Goal: Transaction & Acquisition: Purchase product/service

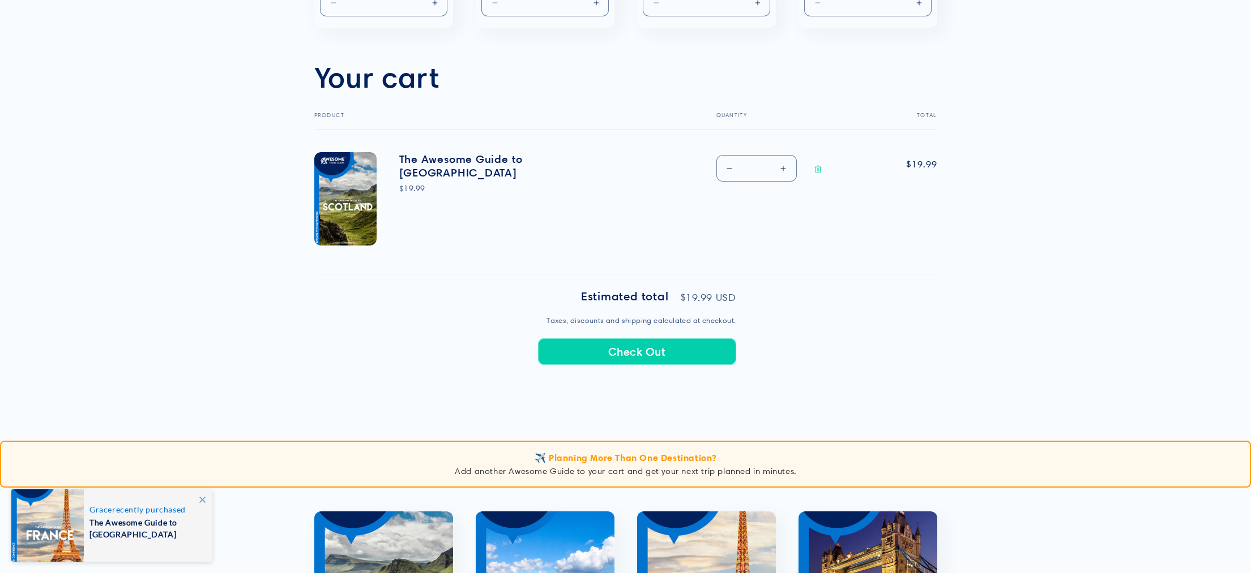
scroll to position [322, 0]
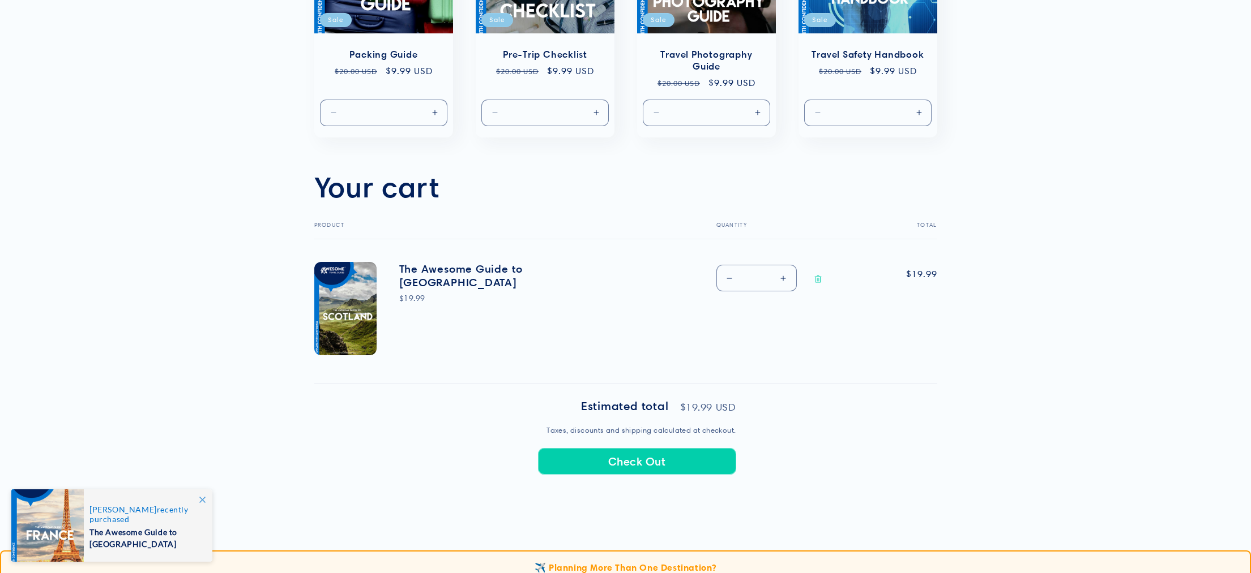
scroll to position [315, 0]
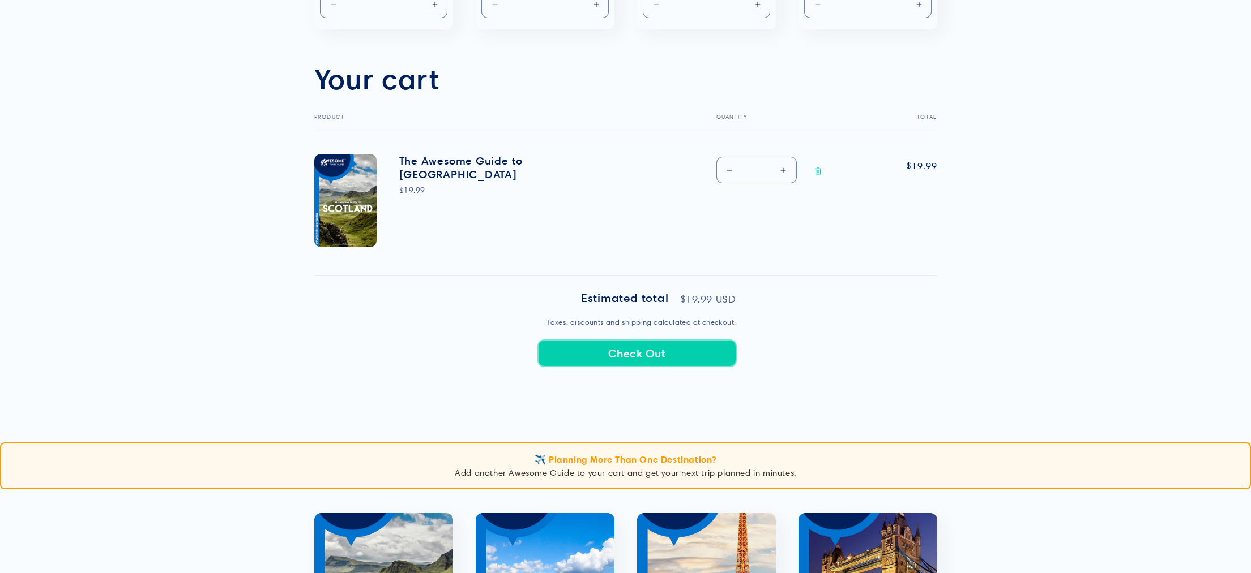
click at [609, 348] on button "Check Out" at bounding box center [637, 353] width 198 height 27
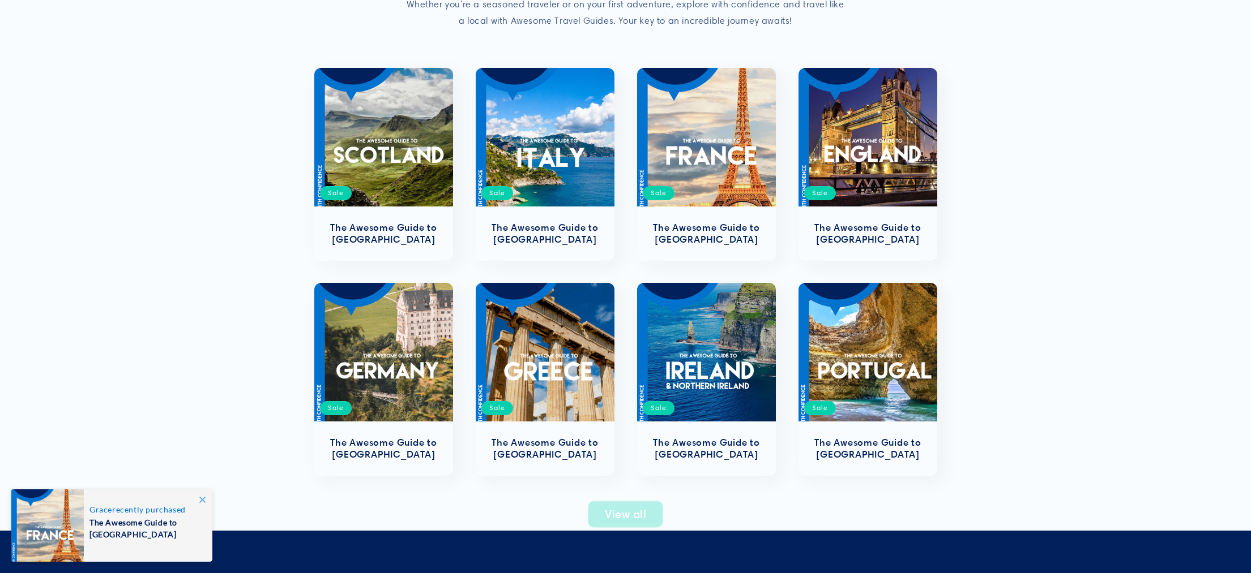
scroll to position [351, 0]
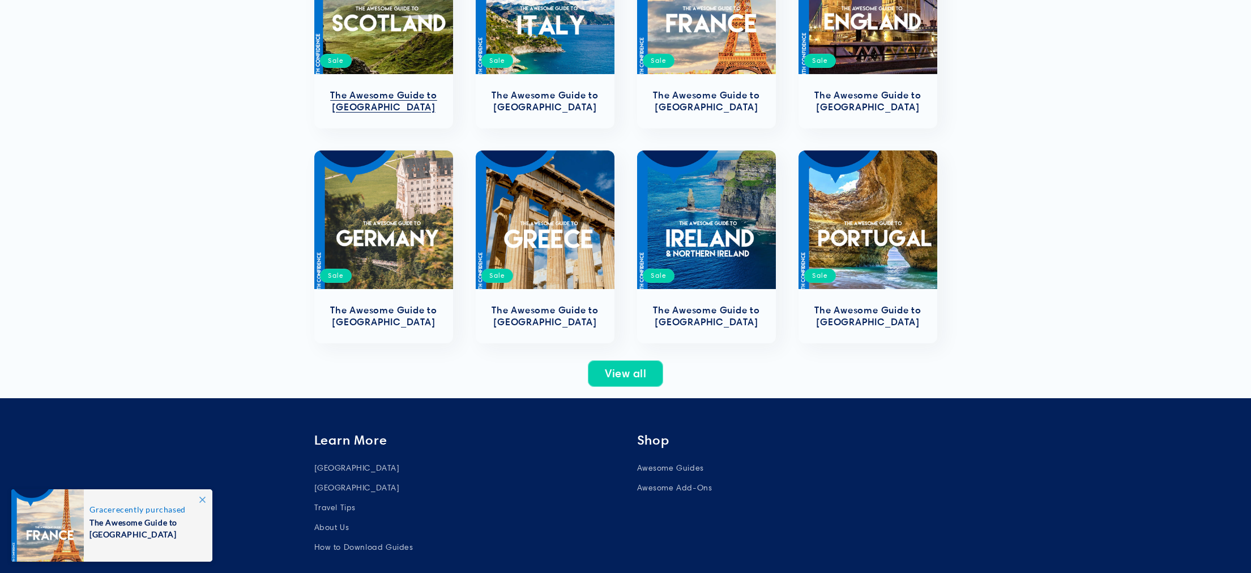
click at [391, 89] on link "The Awesome Guide to [GEOGRAPHIC_DATA]" at bounding box center [384, 101] width 116 height 24
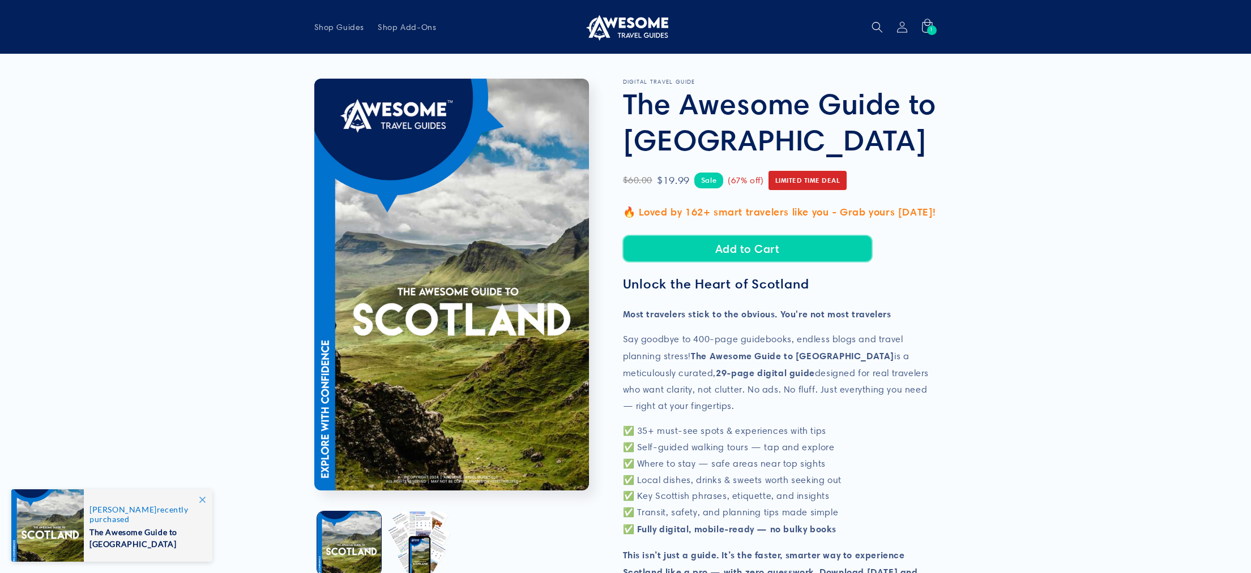
click at [648, 252] on button "Add to Cart" at bounding box center [747, 249] width 249 height 27
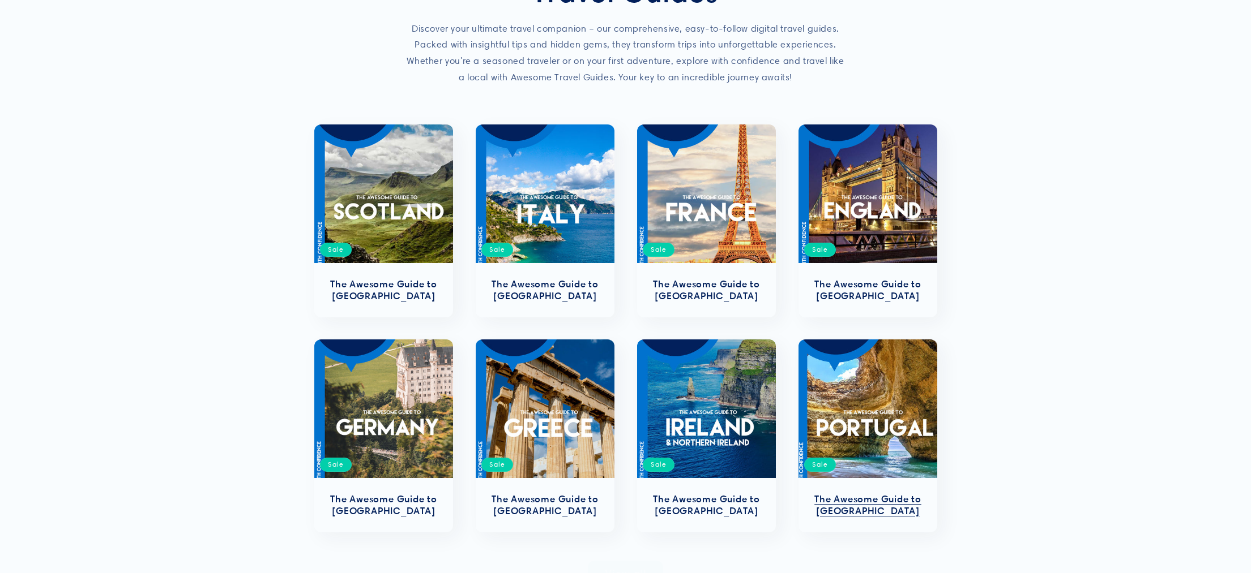
scroll to position [596, 0]
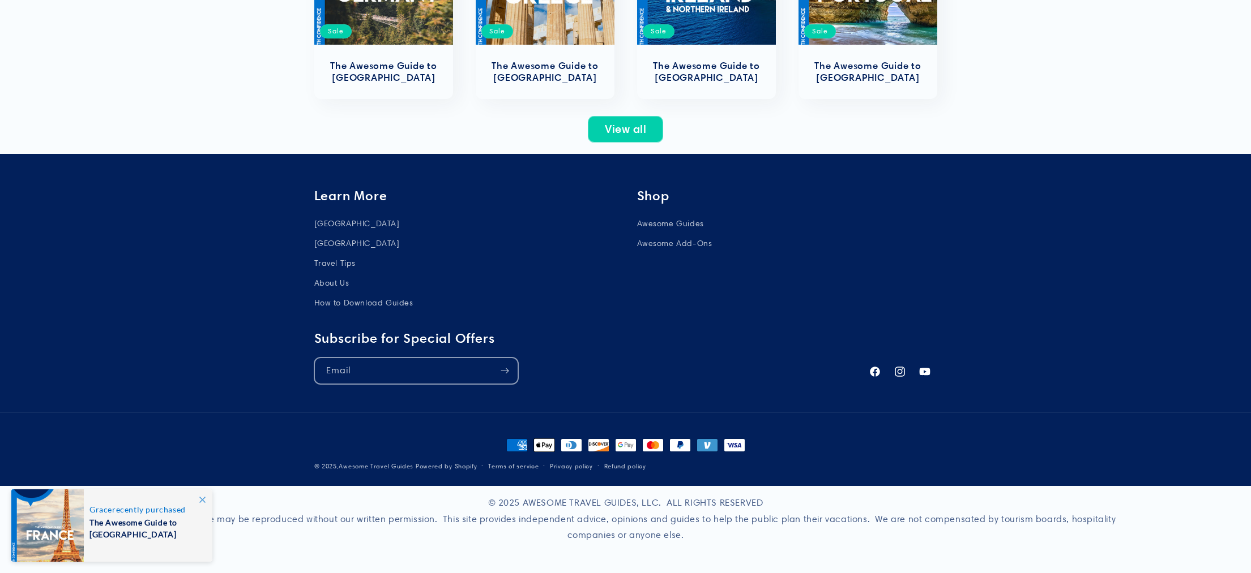
click at [506, 372] on icon "Subscribe" at bounding box center [505, 372] width 8 height 6
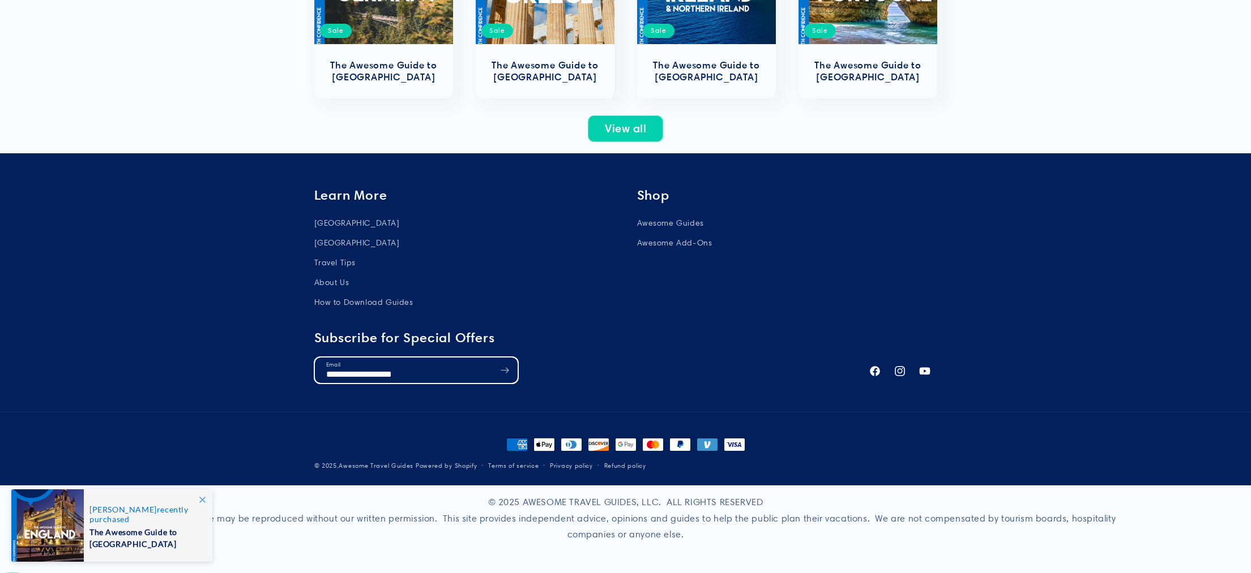
type input "**********"
click at [506, 371] on icon "Subscribe" at bounding box center [504, 370] width 8 height 14
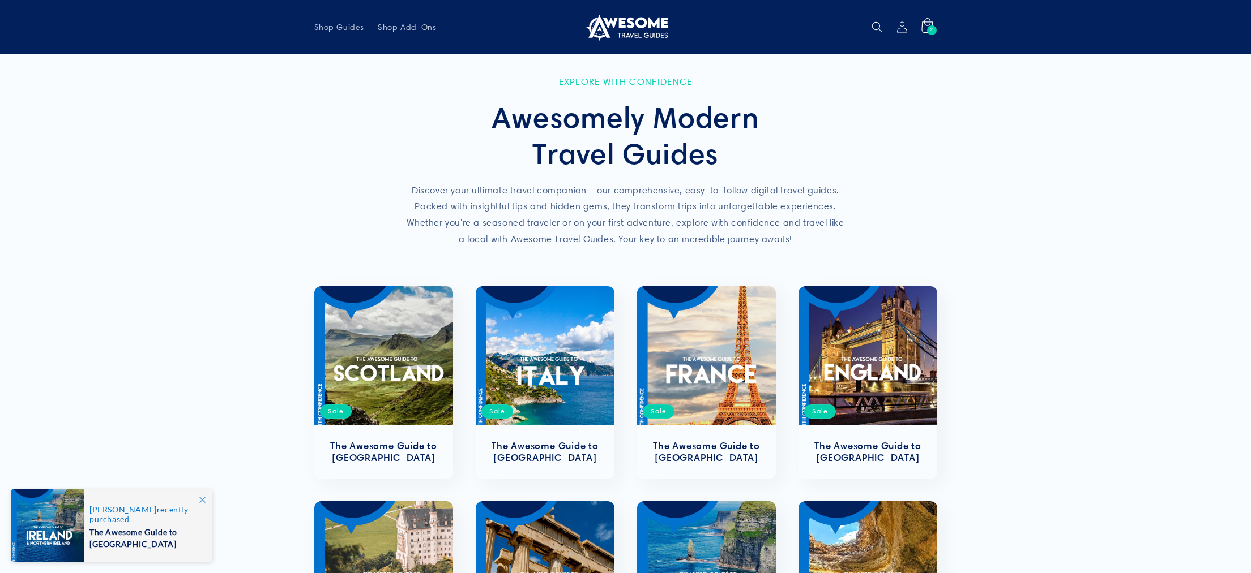
click at [928, 32] on div "2 2 items" at bounding box center [932, 30] width 10 height 10
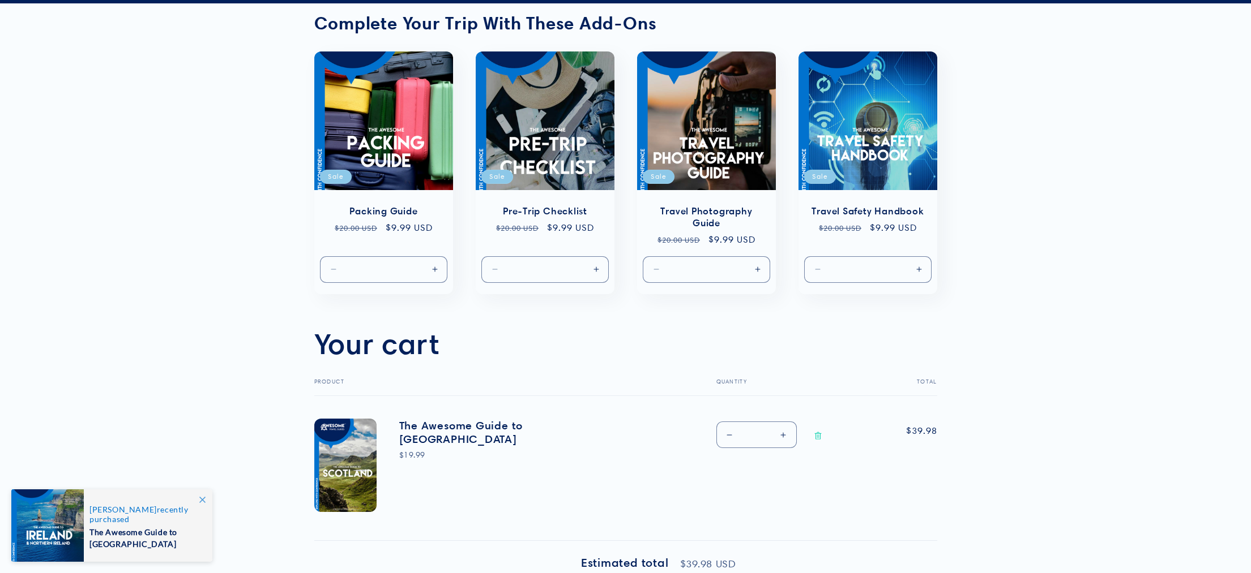
scroll to position [71, 0]
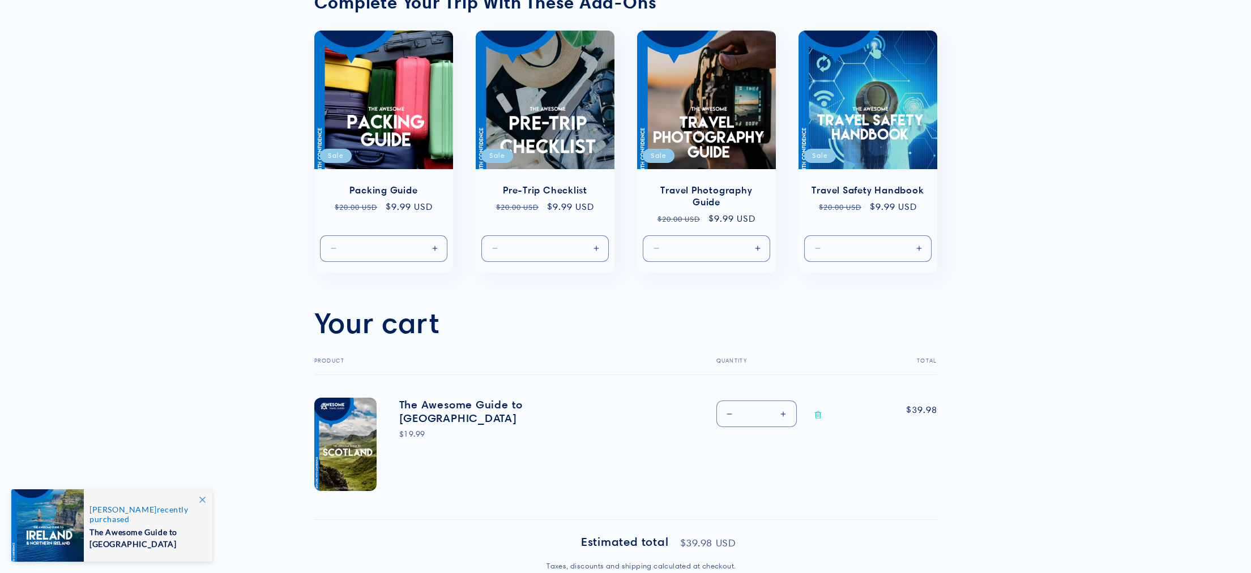
click at [731, 416] on button "Decrease quantity for The Awesome Guide to [GEOGRAPHIC_DATA]" at bounding box center [729, 414] width 25 height 27
type input "*"
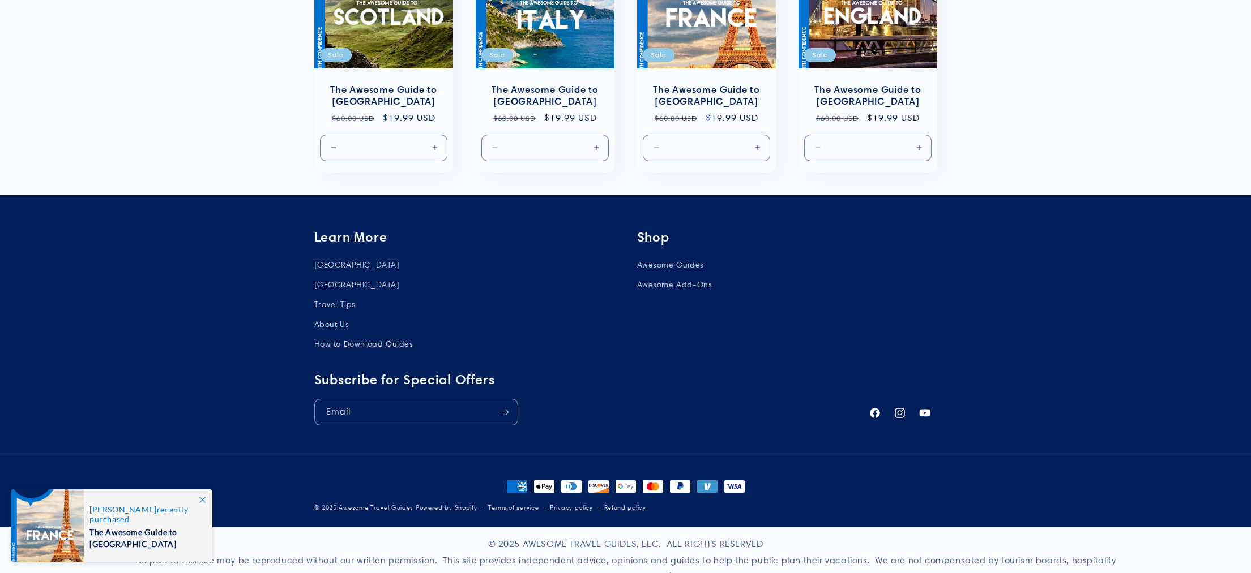
scroll to position [934, 0]
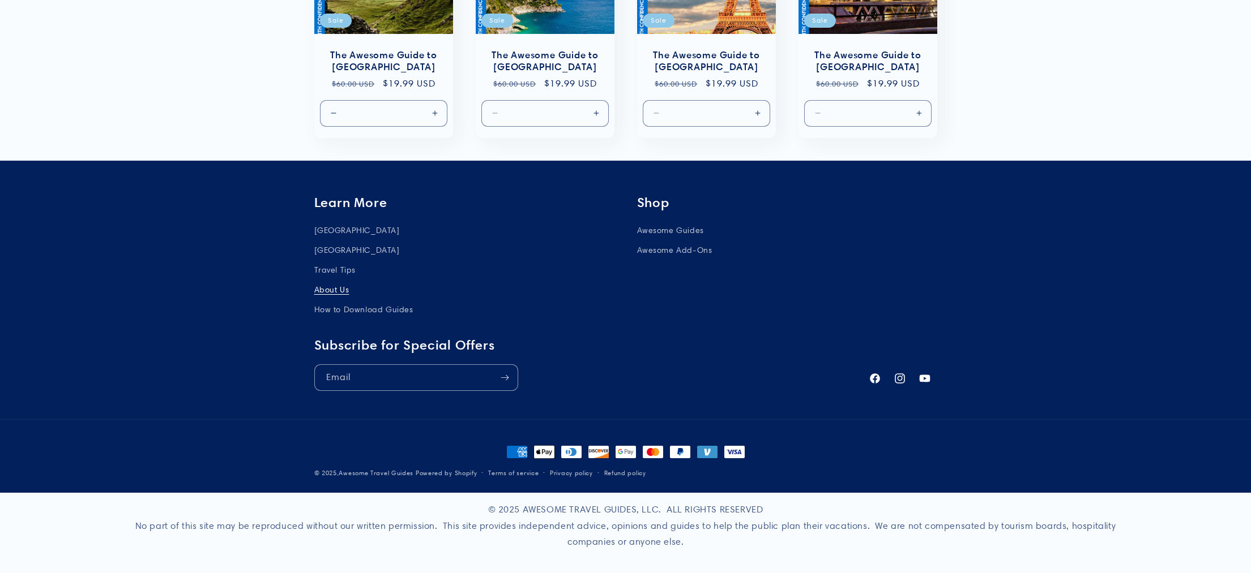
click at [340, 294] on link "About Us" at bounding box center [331, 290] width 35 height 20
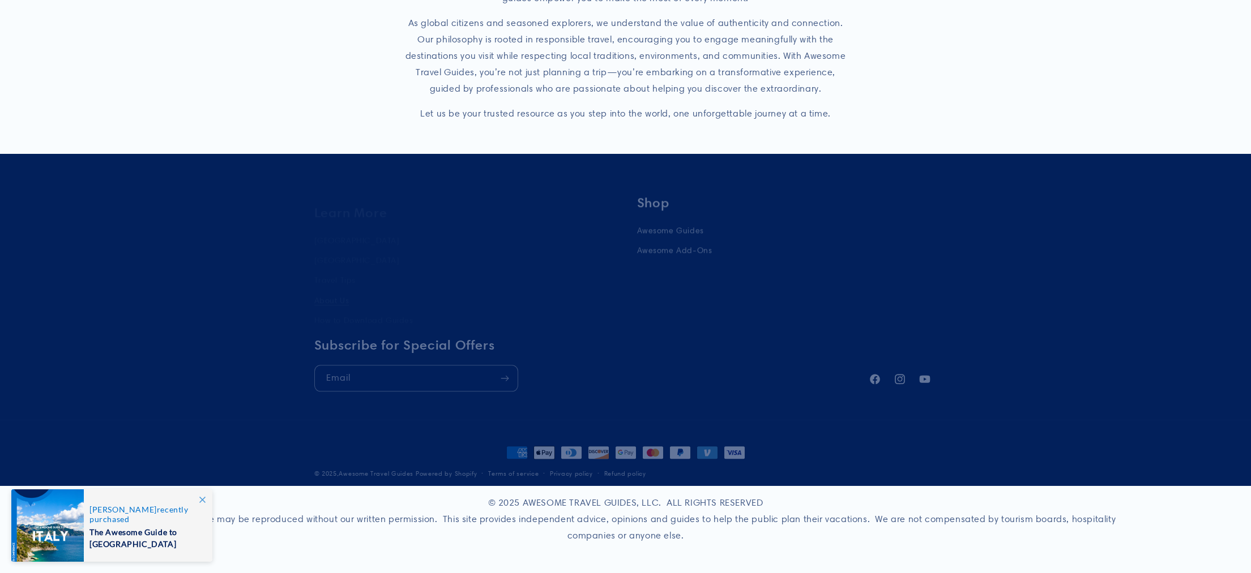
scroll to position [403, 0]
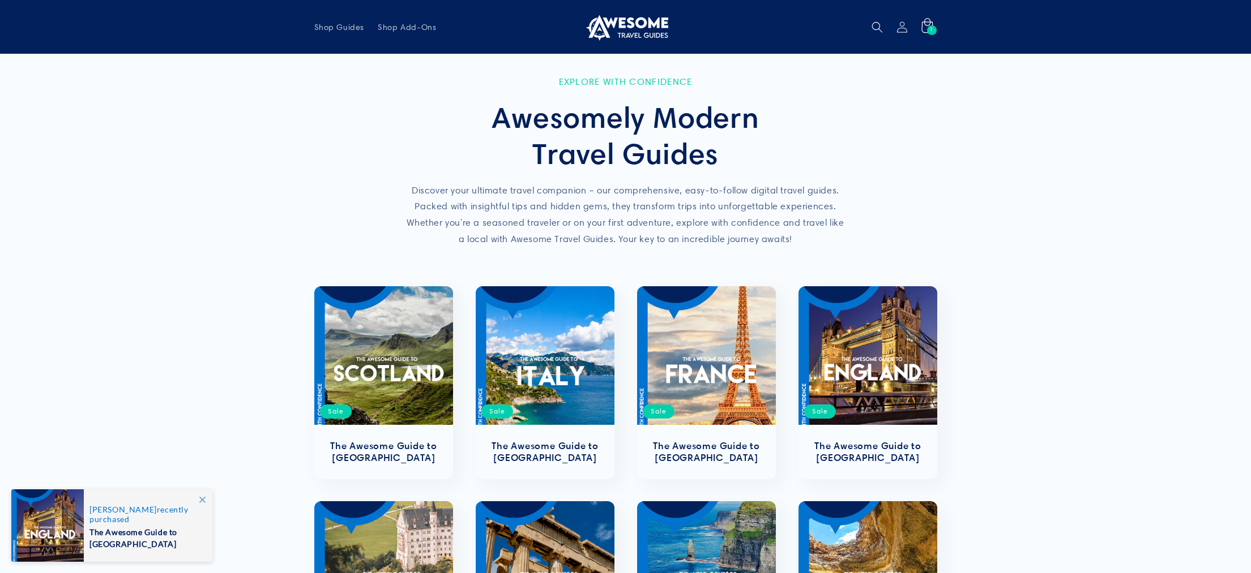
click at [927, 30] on div "1 1 item" at bounding box center [932, 30] width 10 height 10
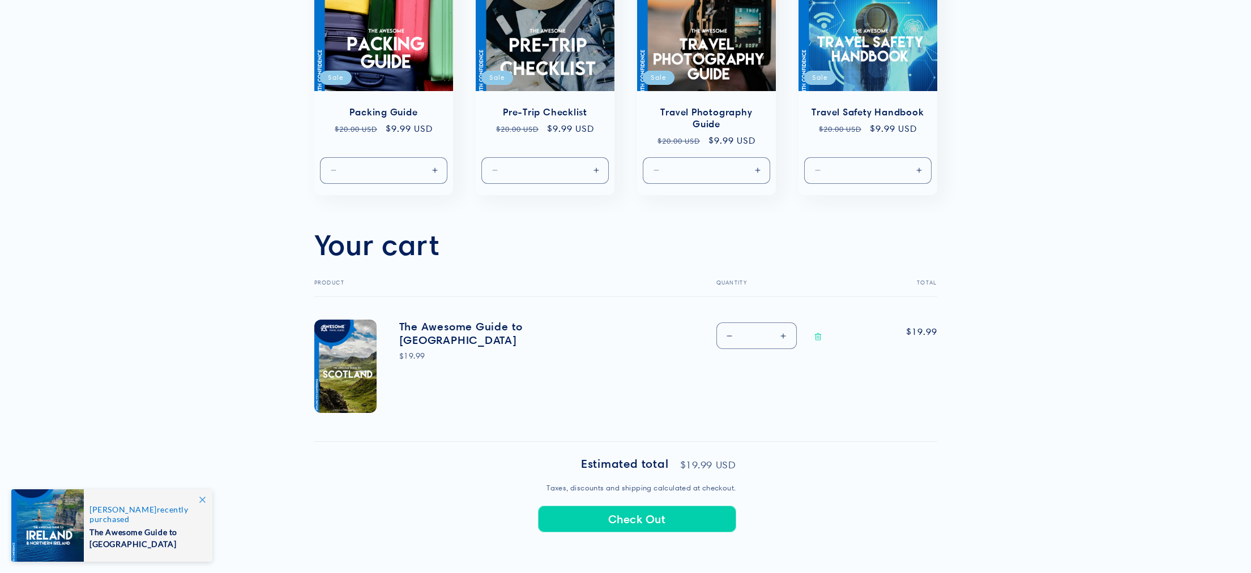
scroll to position [208, 0]
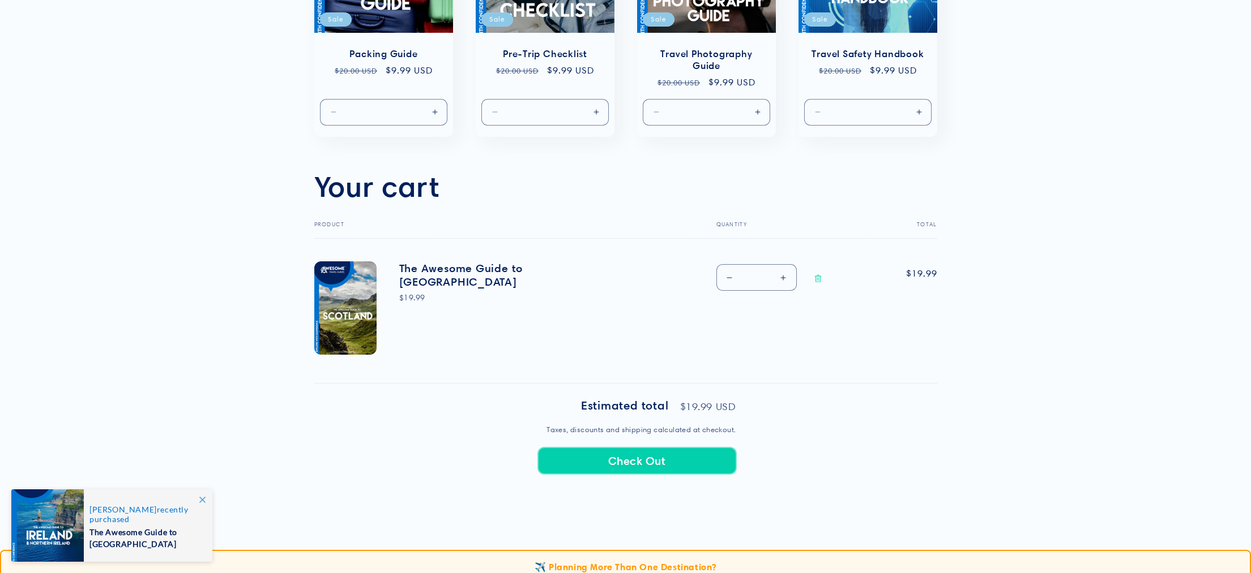
click at [627, 458] on button "Check Out" at bounding box center [637, 461] width 198 height 27
